Goal: Use online tool/utility: Utilize a website feature to perform a specific function

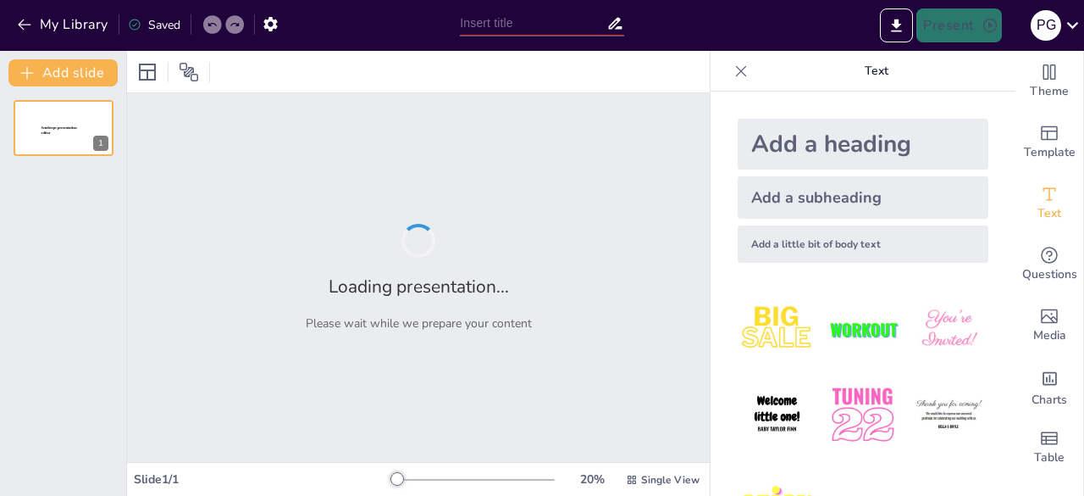
type input "Estructura y Principios de la Norma ISO 14001 en la Gestión Ambiental"
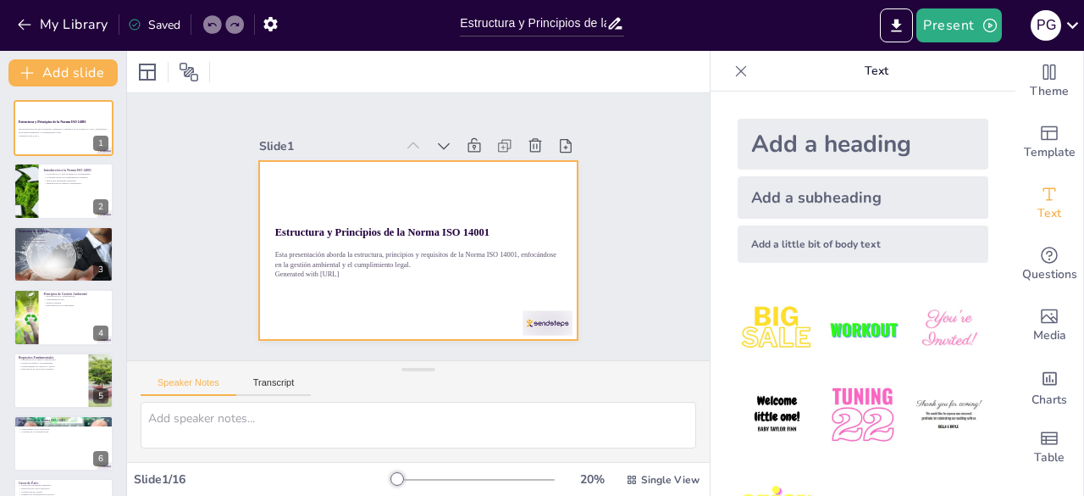
checkbox input "true"
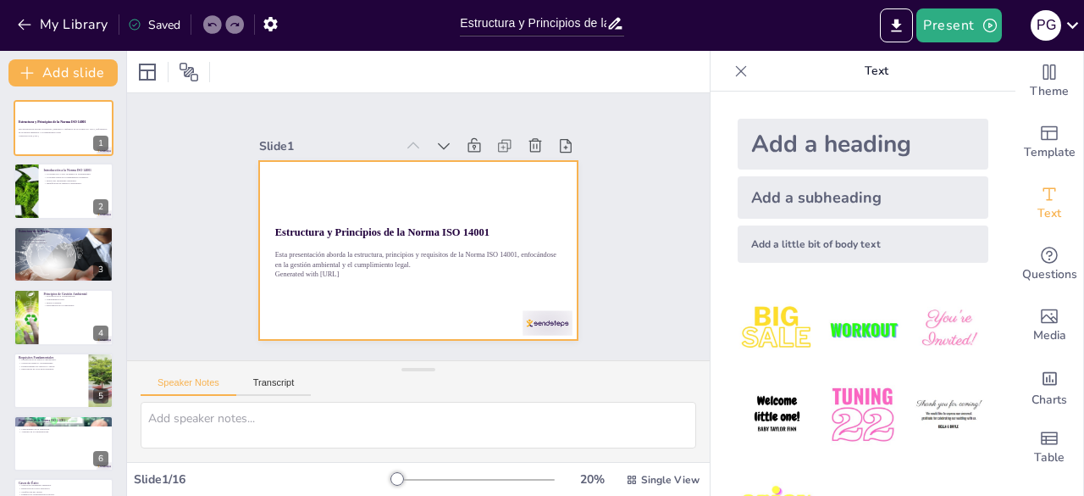
checkbox input "true"
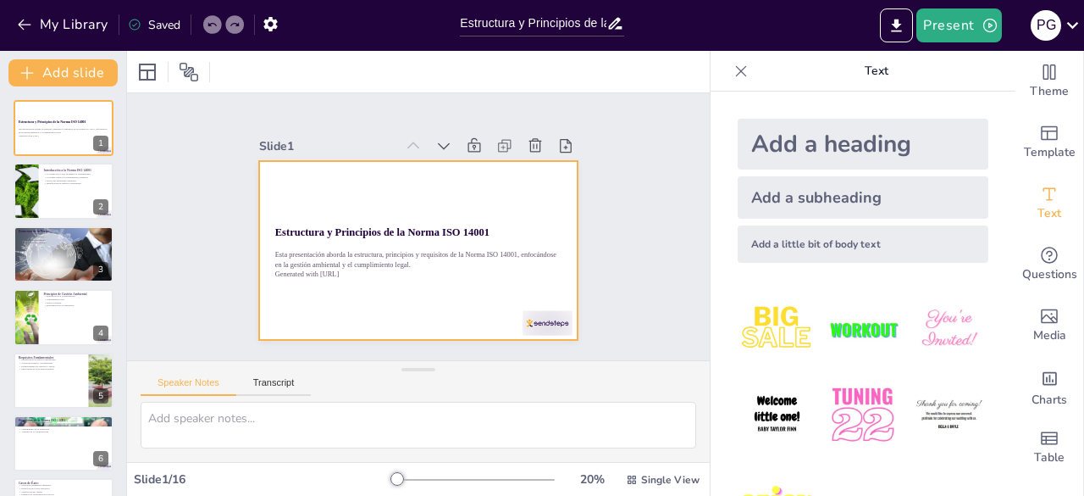
checkbox input "true"
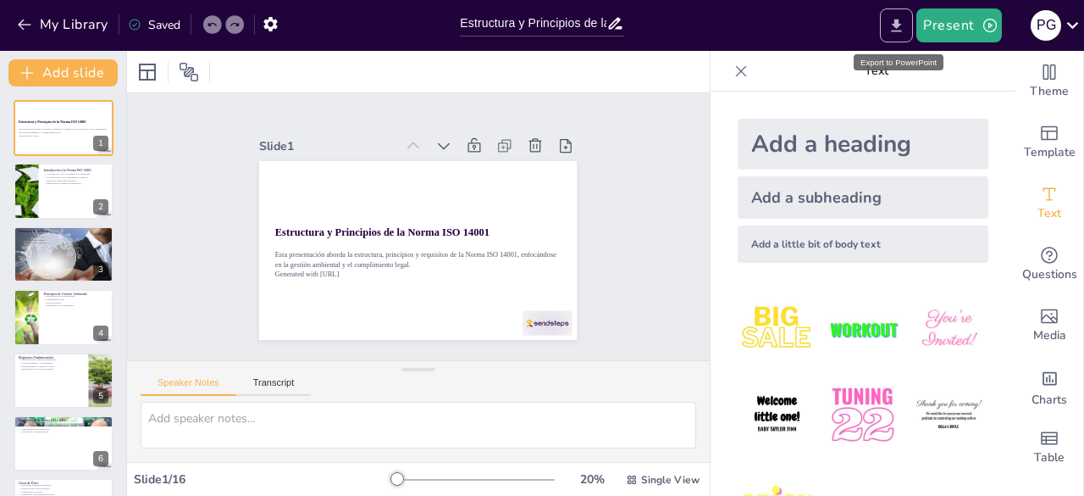
click at [900, 33] on icon "Export to PowerPoint" at bounding box center [897, 26] width 18 height 18
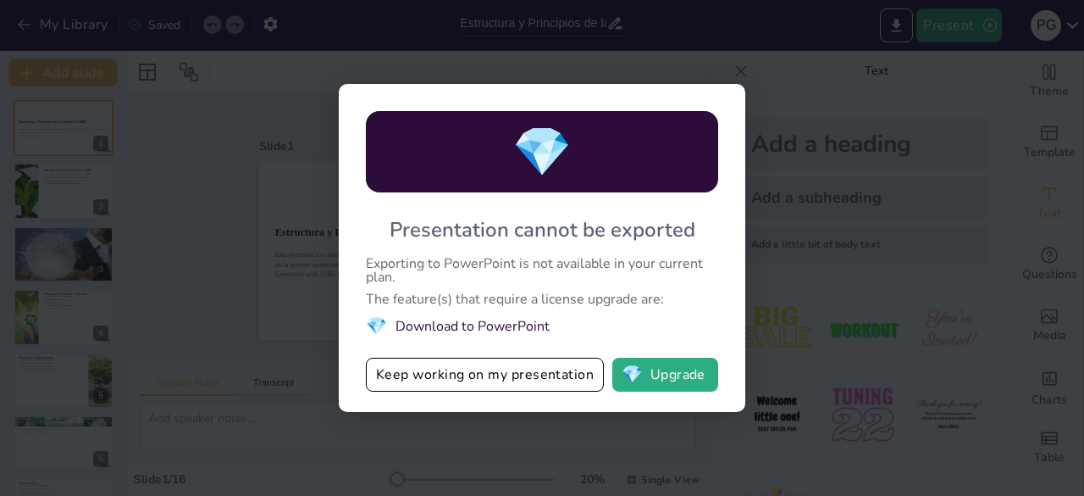
click at [811, 157] on div "💎 Presentation cannot be exported Exporting to PowerPoint is not available in y…" at bounding box center [542, 248] width 1084 height 496
click at [468, 368] on button "Keep working on my presentation" at bounding box center [485, 374] width 238 height 34
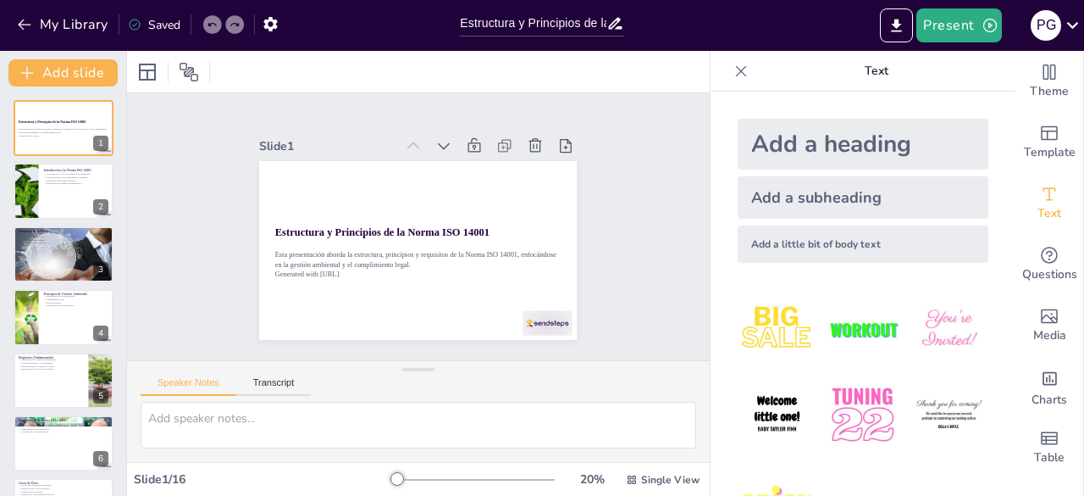
checkbox input "true"
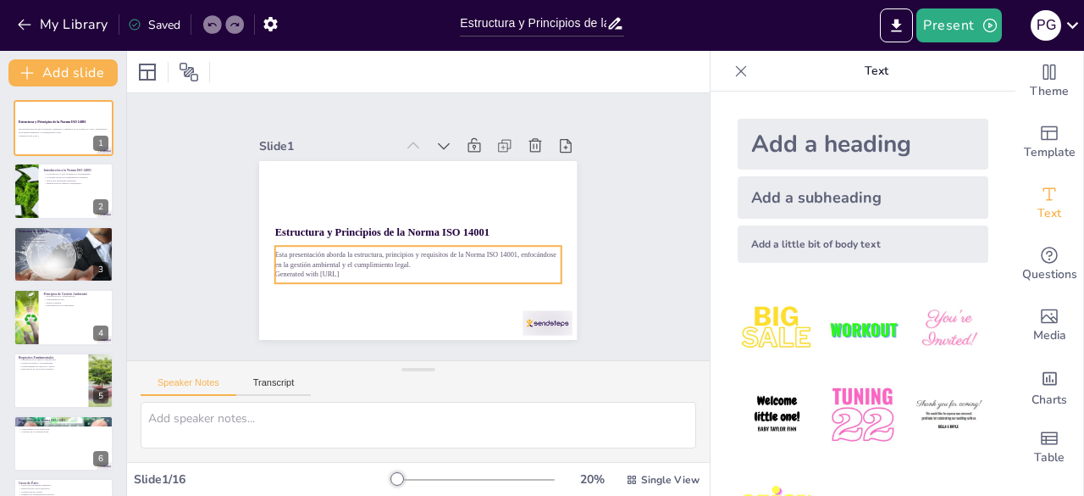
checkbox input "true"
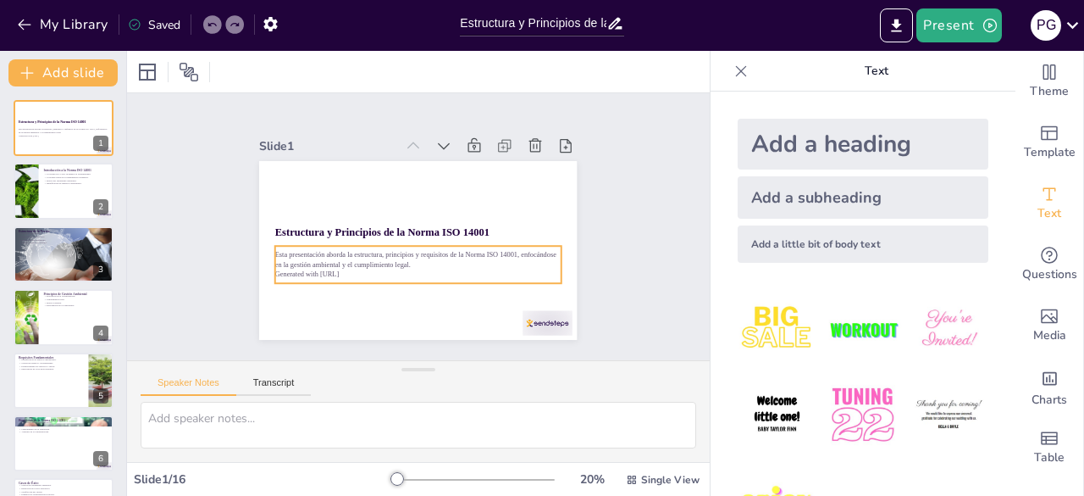
checkbox input "true"
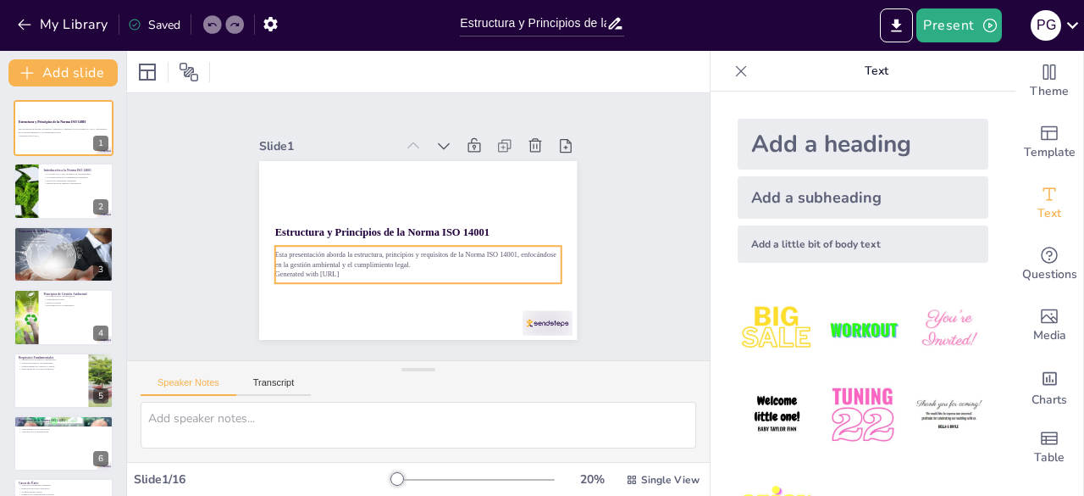
checkbox input "true"
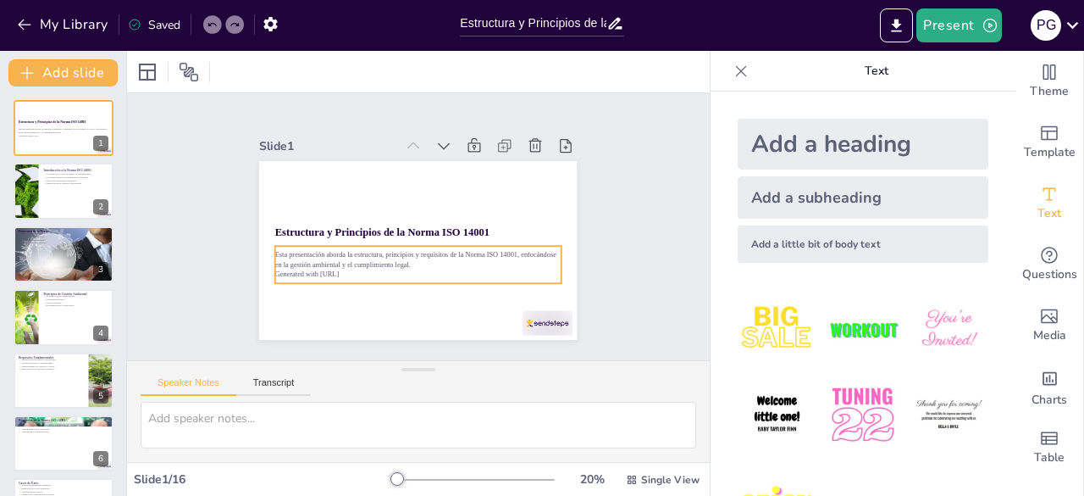
checkbox input "true"
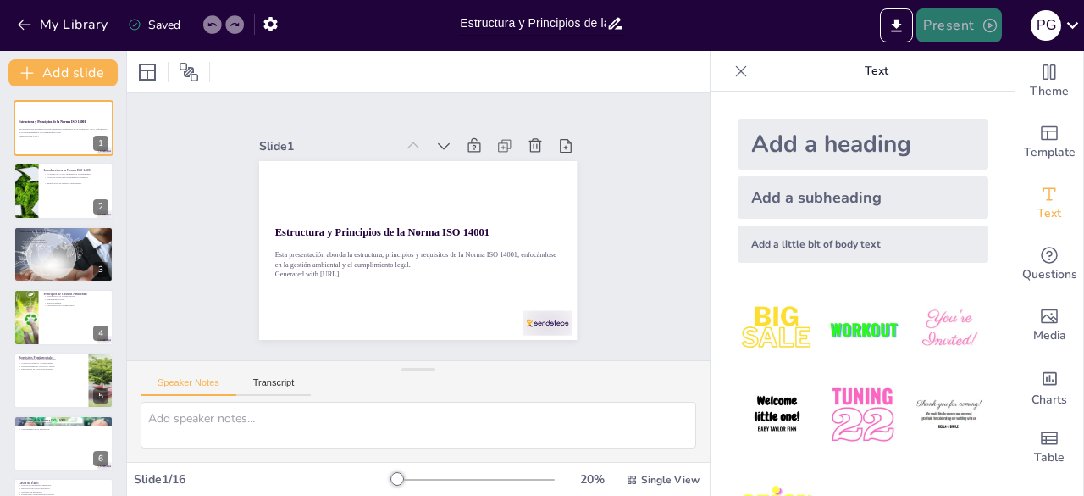
click at [983, 33] on icon "button" at bounding box center [990, 25] width 17 height 17
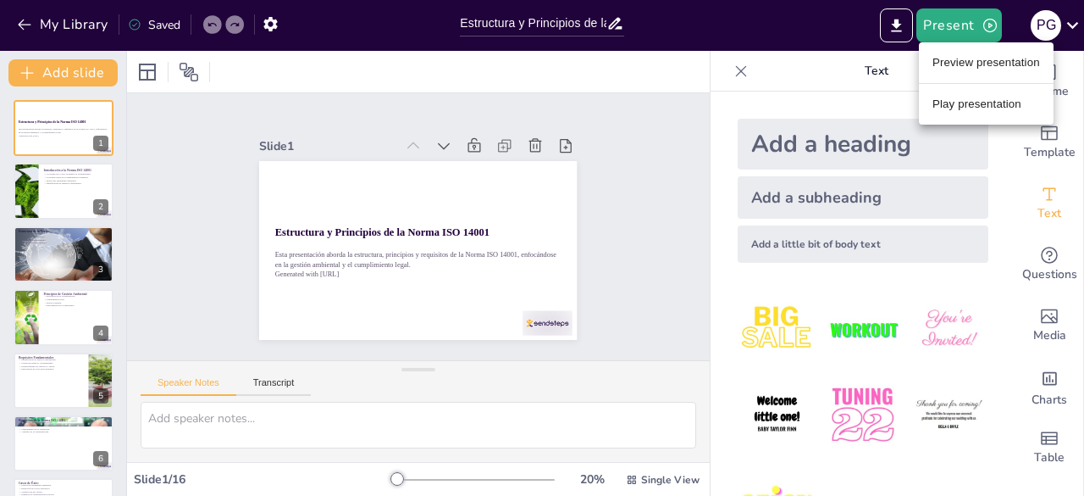
click at [980, 69] on li "Preview presentation" at bounding box center [986, 62] width 135 height 27
